Goal: Information Seeking & Learning: Check status

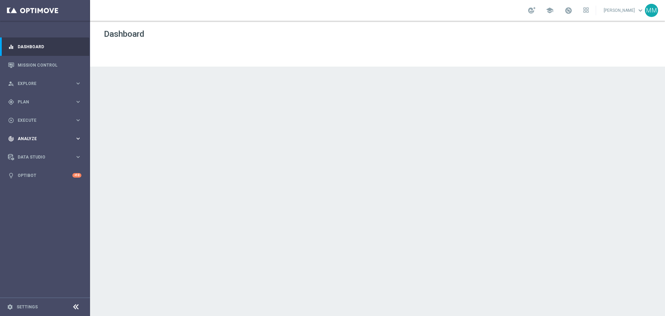
click at [38, 138] on span "Analyze" at bounding box center [46, 138] width 57 height 4
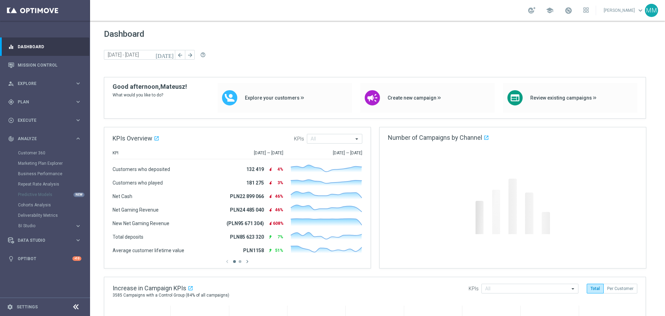
click at [38, 157] on div "Customer 360" at bounding box center [53, 153] width 71 height 10
click at [38, 151] on link "Customer 360" at bounding box center [45, 153] width 54 height 6
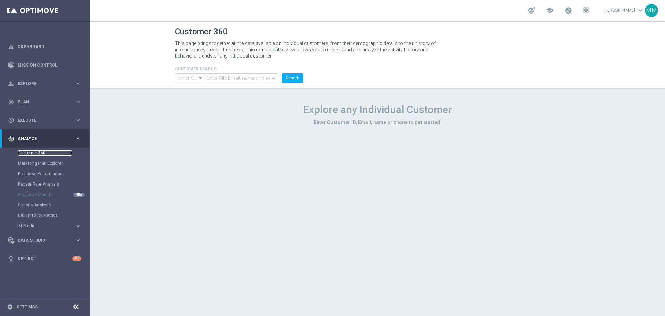
type input "Contains"
click at [227, 76] on input "text" at bounding box center [242, 78] width 74 height 10
paste input "3407605"
type input "3407605"
click at [290, 75] on button "Search" at bounding box center [292, 78] width 21 height 10
